Goal: Task Accomplishment & Management: Manage account settings

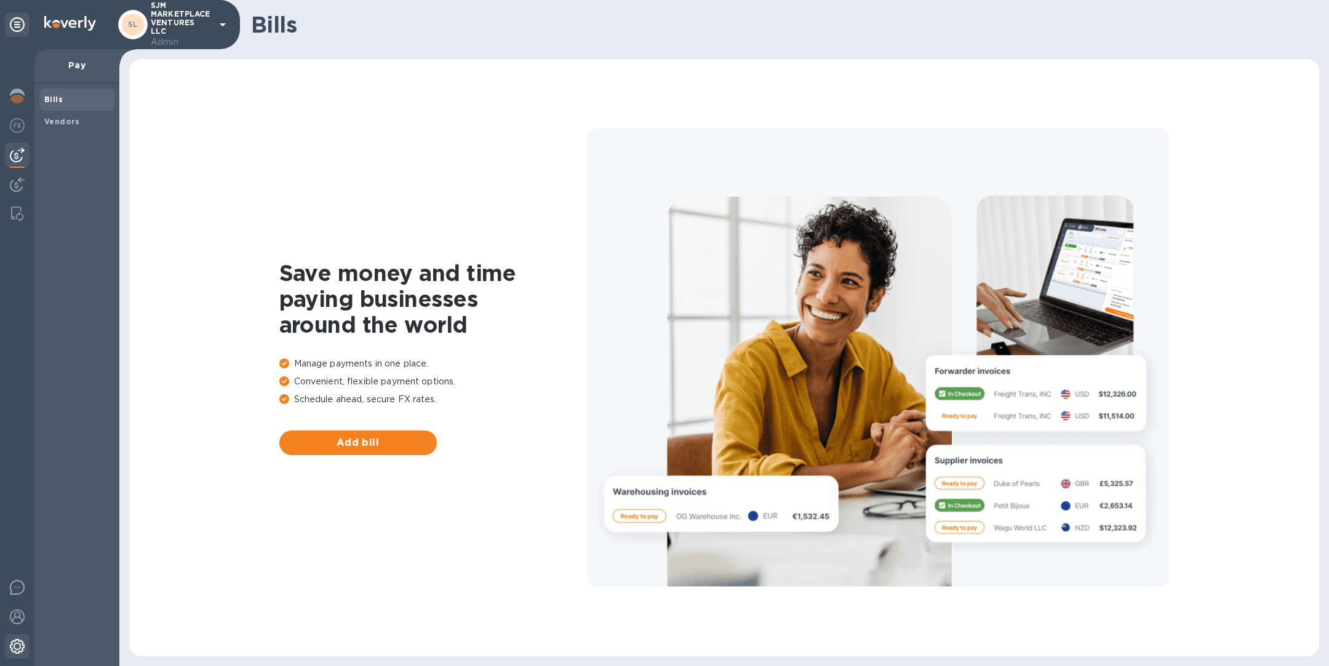
click at [18, 645] on img at bounding box center [17, 646] width 15 height 15
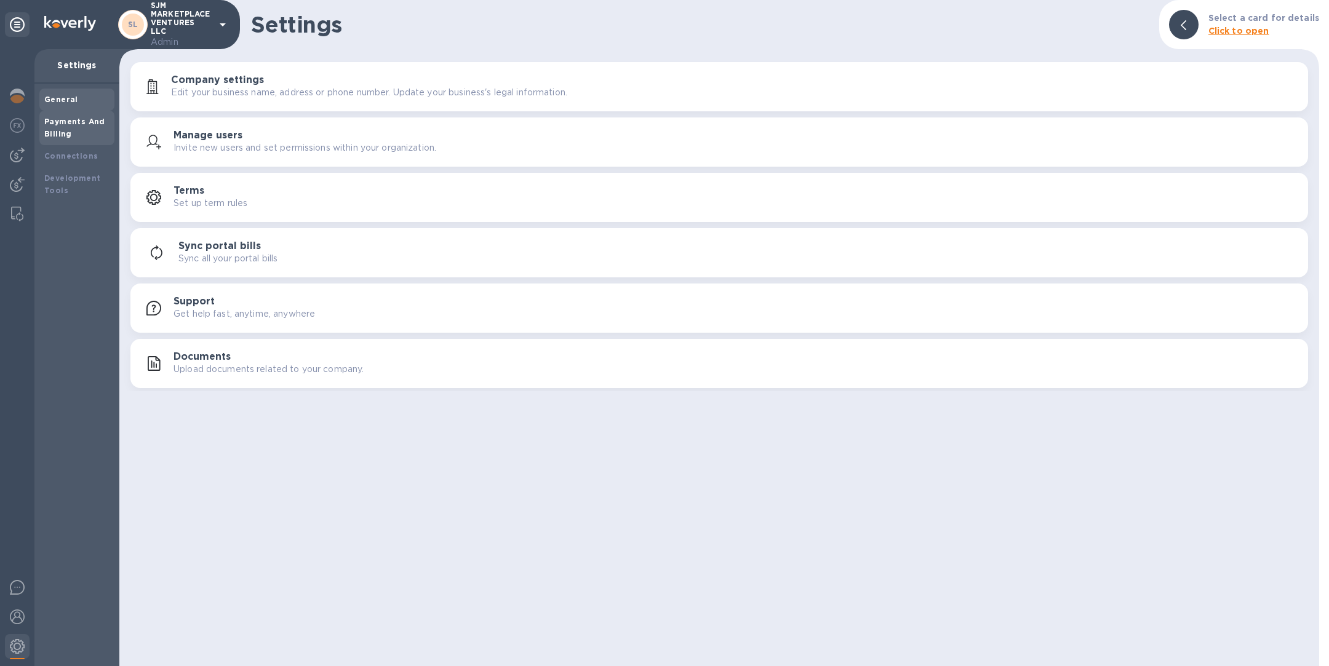
click at [55, 128] on div "Payments And Billing" at bounding box center [76, 128] width 65 height 25
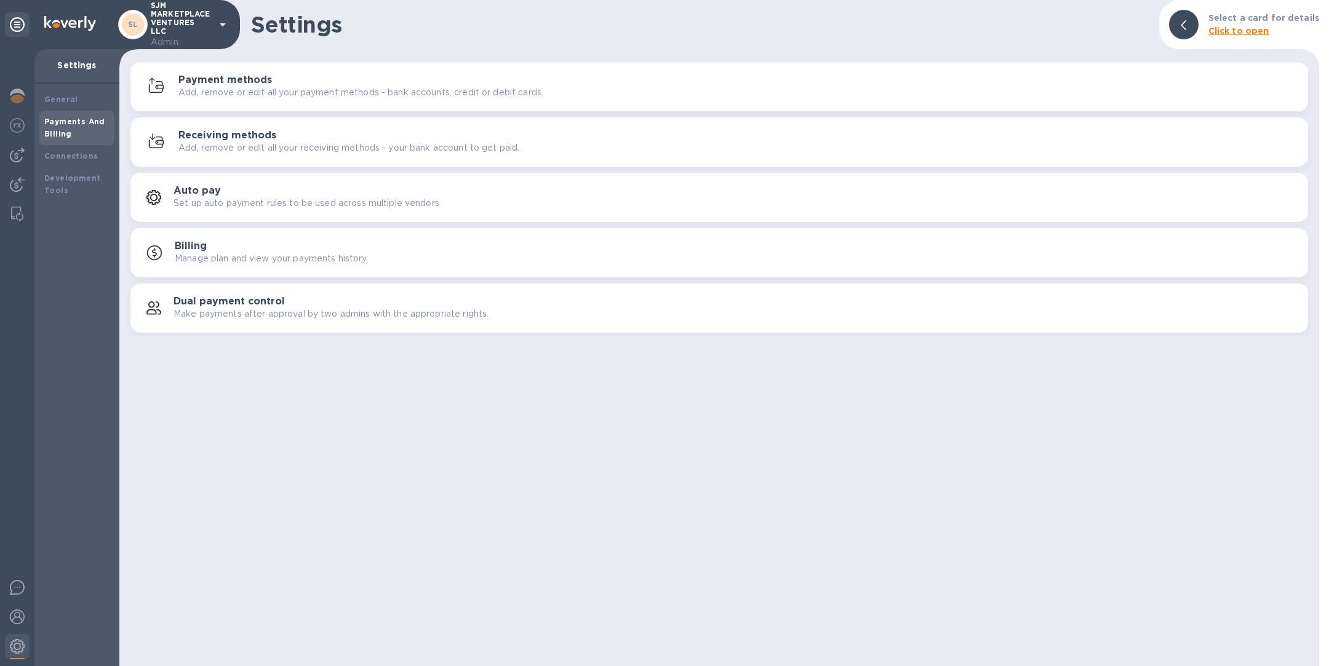
click at [395, 143] on p "Add, remove or edit all your receiving methods - your bank account to get paid." at bounding box center [348, 147] width 341 height 13
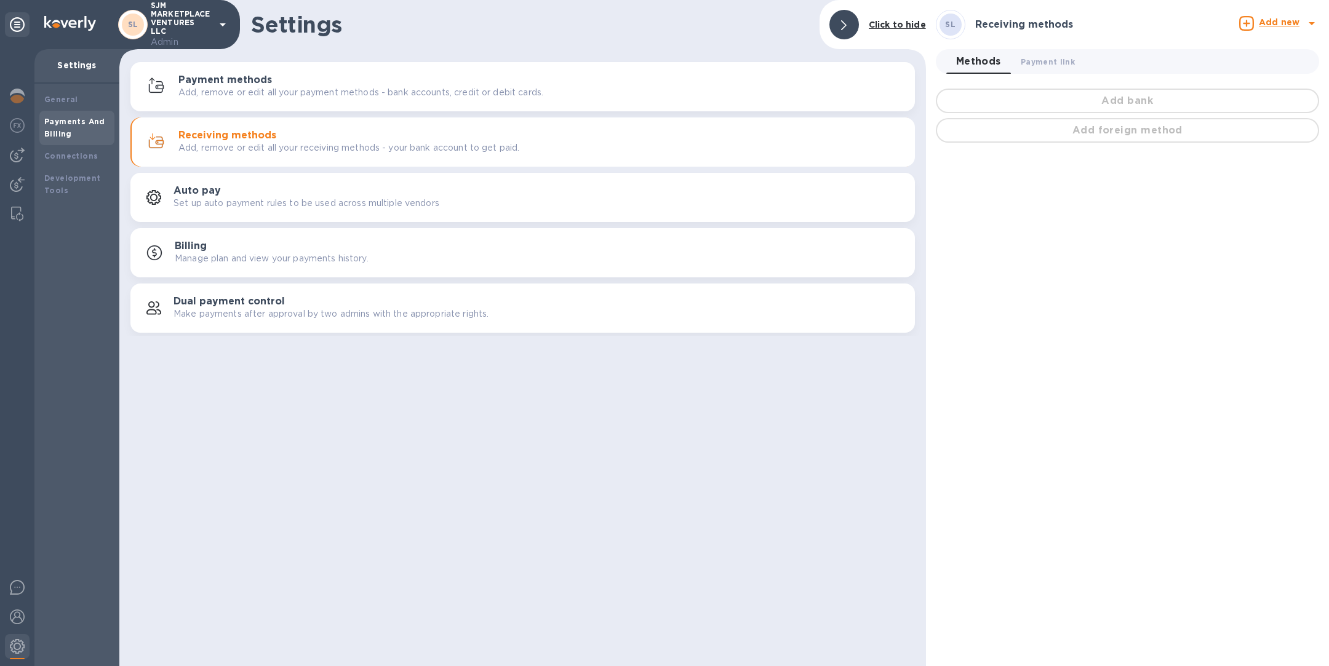
click at [1285, 22] on b "Add new" at bounding box center [1279, 22] width 41 height 10
click at [194, 373] on div at bounding box center [664, 333] width 1329 height 666
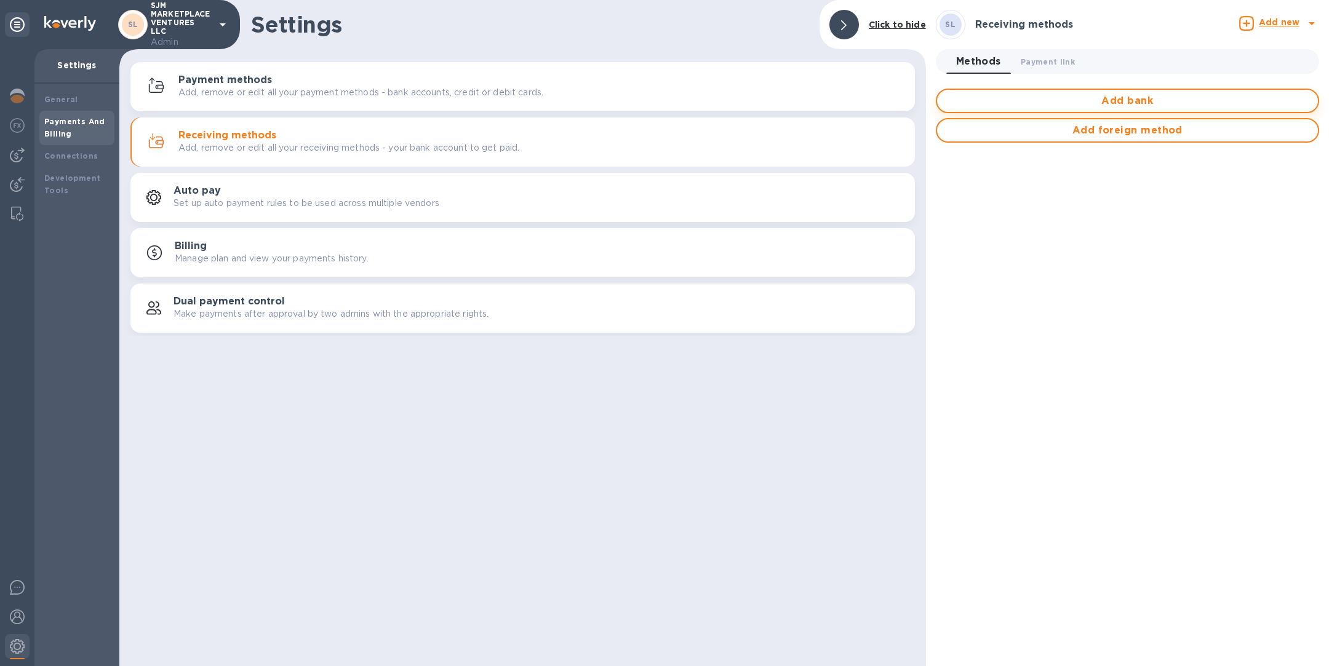
click at [1137, 97] on span "Add bank" at bounding box center [1127, 101] width 361 height 15
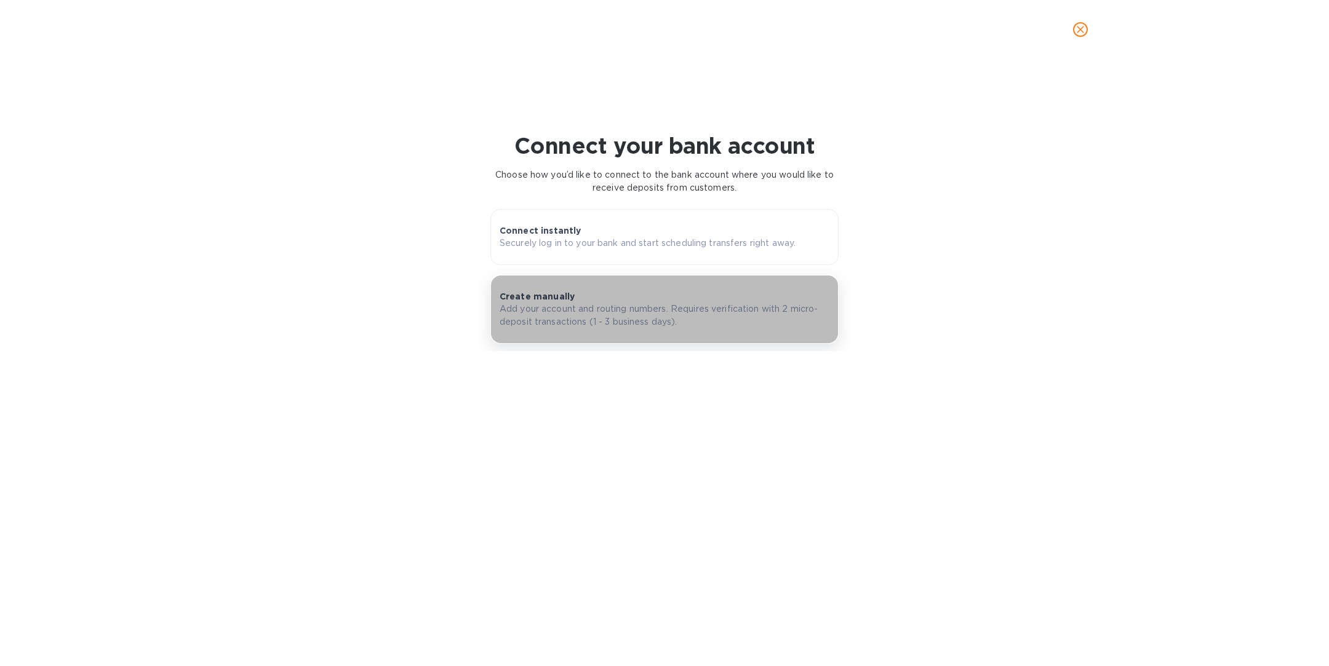
click at [592, 329] on button "Create manually Add your account and routing numbers. Requires verification wit…" at bounding box center [664, 309] width 348 height 69
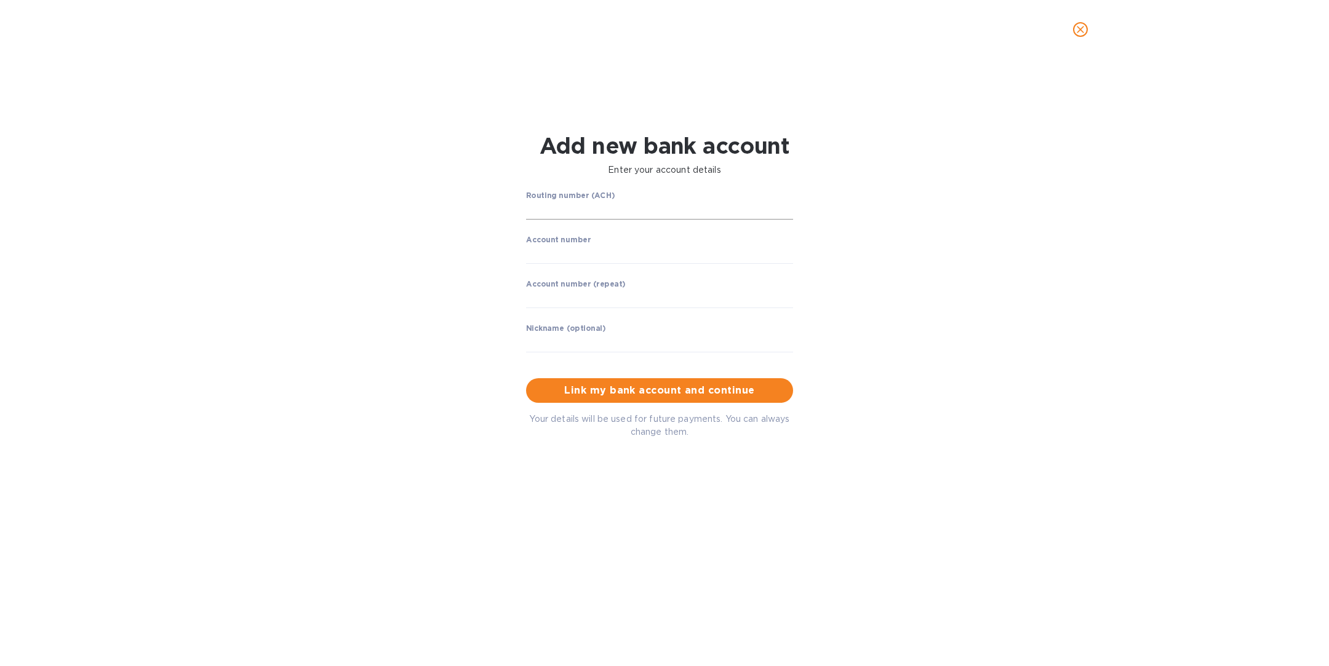
click at [617, 206] on input "string" at bounding box center [659, 210] width 267 height 18
click at [589, 209] on input "string" at bounding box center [659, 210] width 267 height 18
paste input "121000248"
type input "121000248"
click at [560, 254] on input "string" at bounding box center [659, 254] width 267 height 18
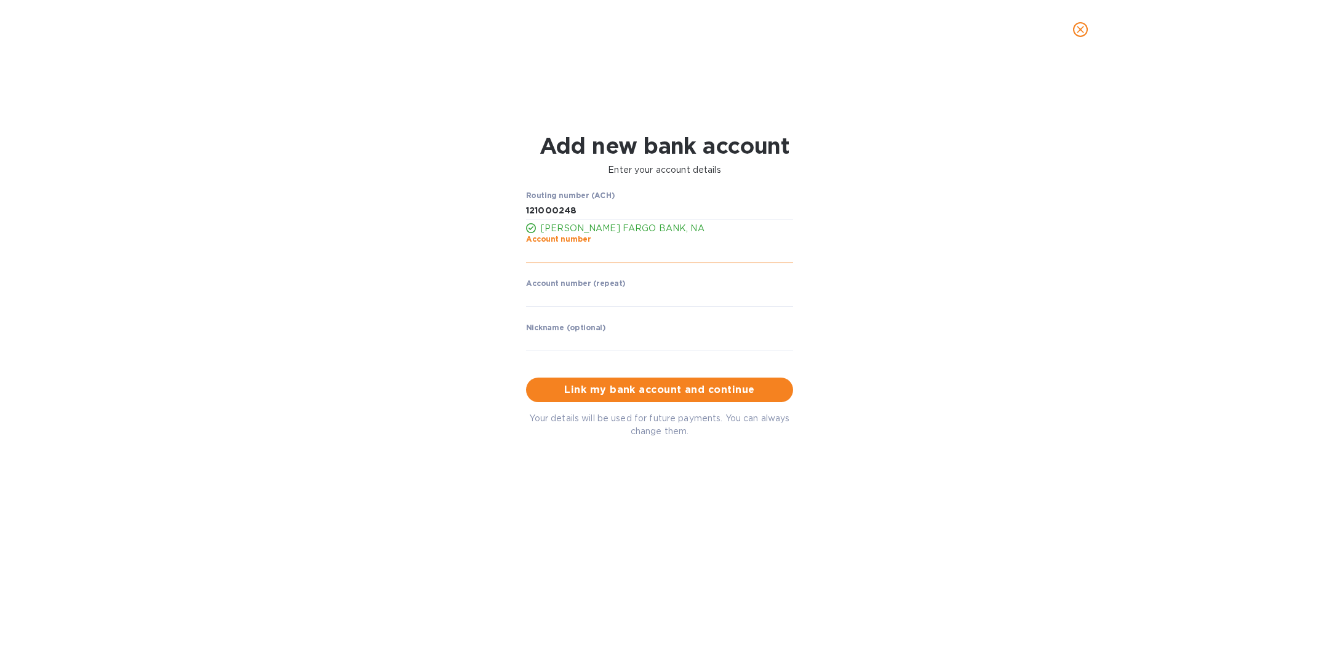
paste input "9852600635"
type input "9852600635"
click at [557, 295] on input "string" at bounding box center [659, 298] width 267 height 18
paste input "9852600635"
type input "9852600635"
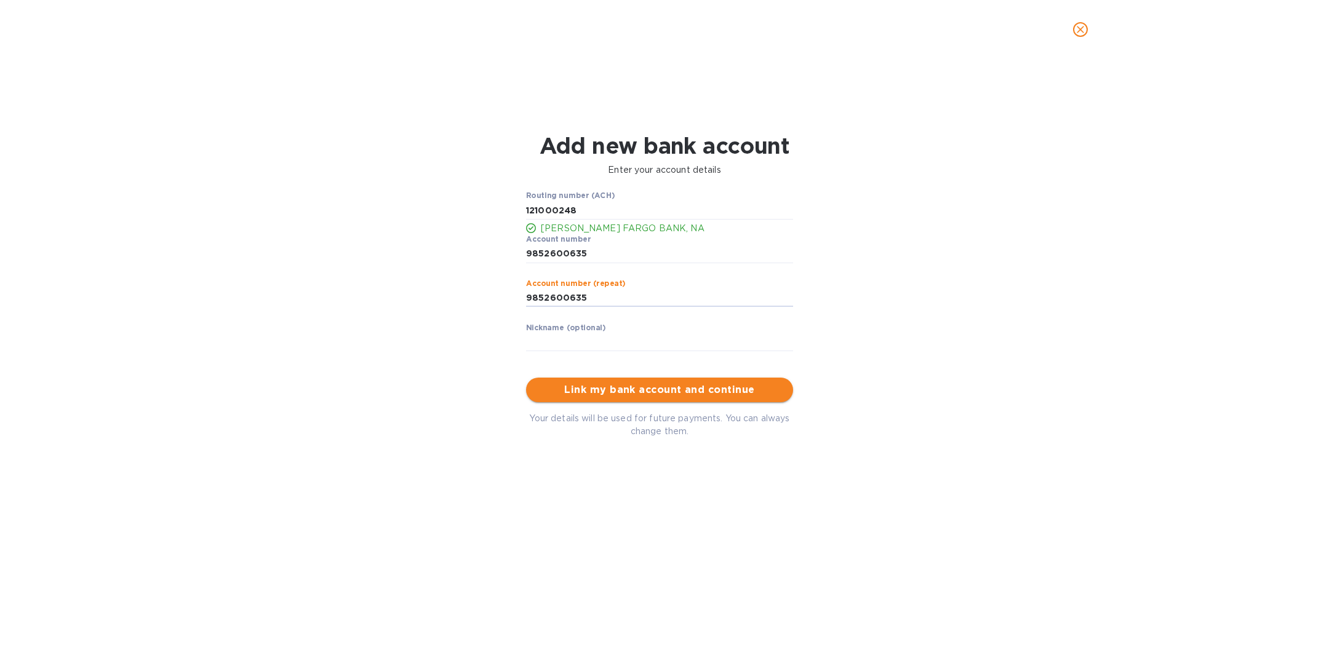
click at [615, 389] on span "Link my bank account and continue" at bounding box center [659, 390] width 247 height 15
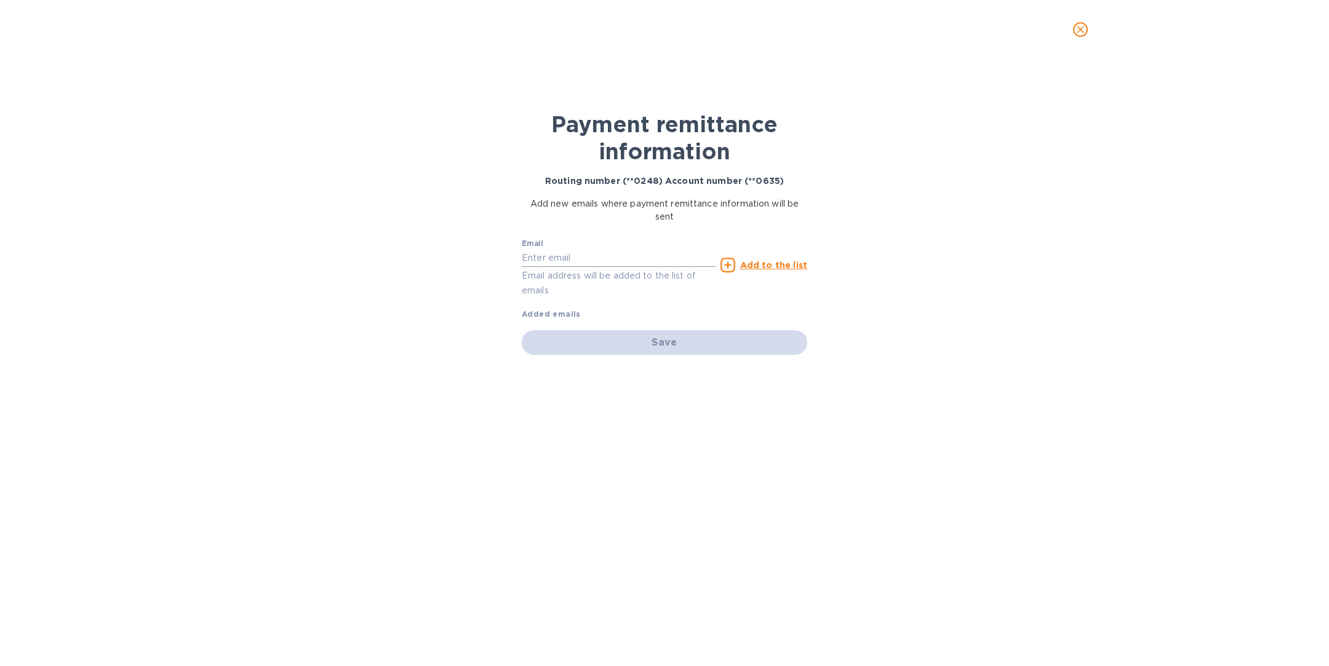
click at [590, 258] on input "text" at bounding box center [619, 258] width 194 height 18
paste input "[EMAIL_ADDRESS][DOMAIN_NAME]"
type input "[EMAIL_ADDRESS][DOMAIN_NAME]"
click at [794, 265] on u "Add to the list" at bounding box center [773, 265] width 67 height 10
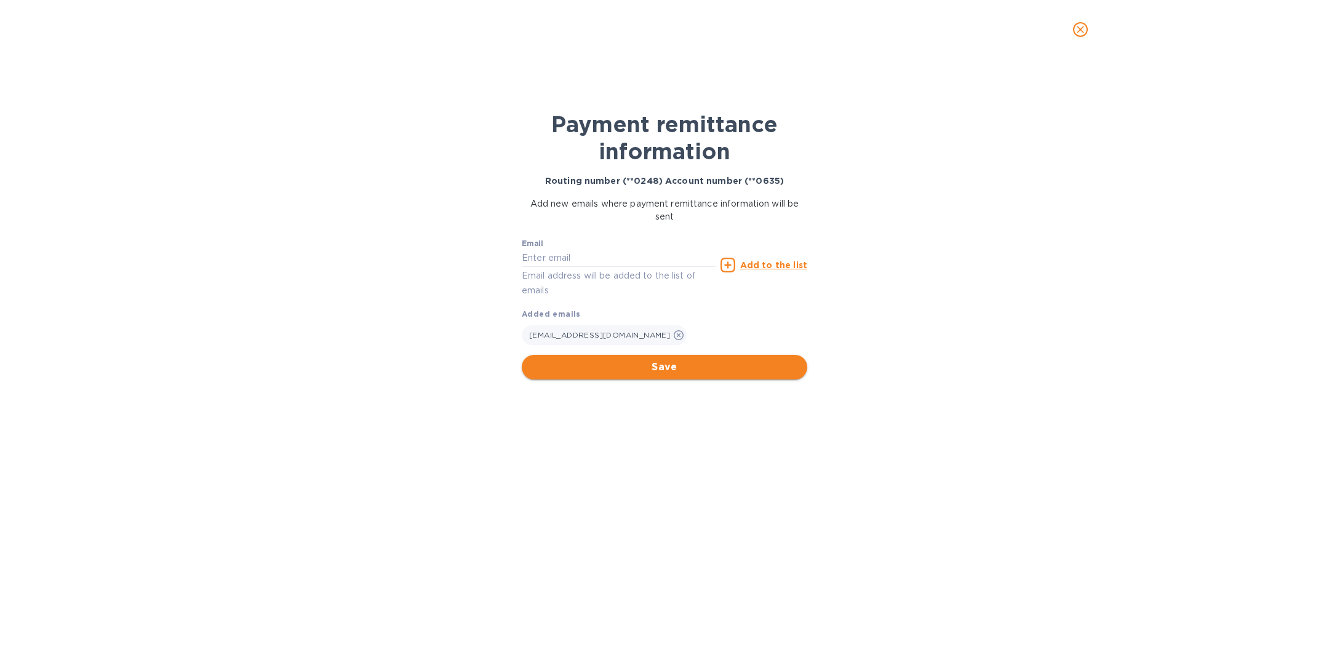
click at [736, 363] on span "Save" at bounding box center [665, 367] width 266 height 15
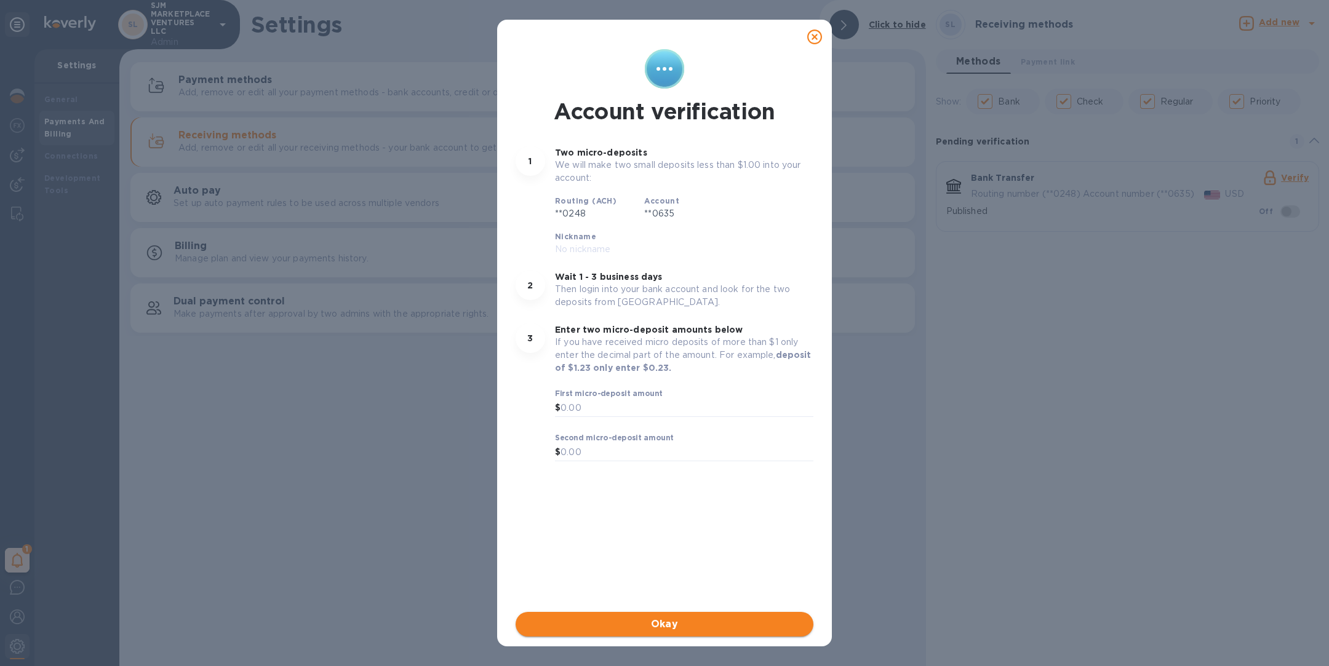
click at [659, 634] on button "Okay" at bounding box center [665, 624] width 298 height 25
click at [813, 38] on icon at bounding box center [814, 37] width 15 height 15
